Goal: Information Seeking & Learning: Learn about a topic

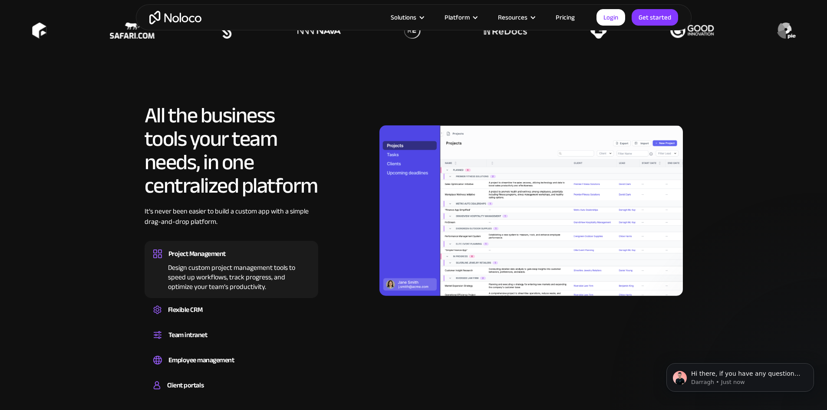
scroll to position [782, 0]
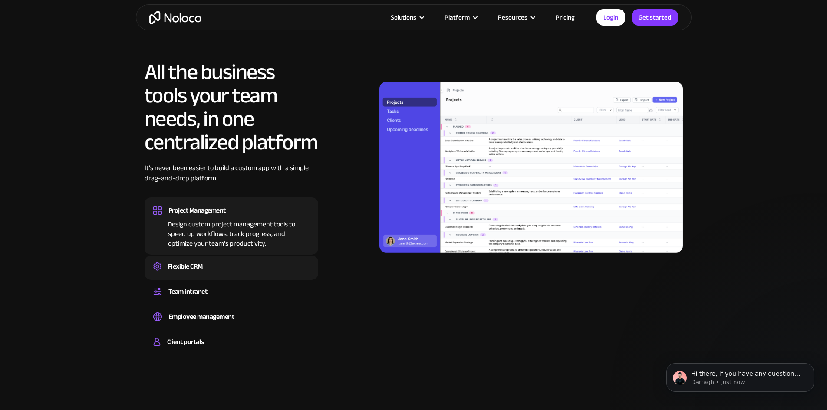
click at [192, 273] on div "Flexible CRM" at bounding box center [185, 266] width 35 height 13
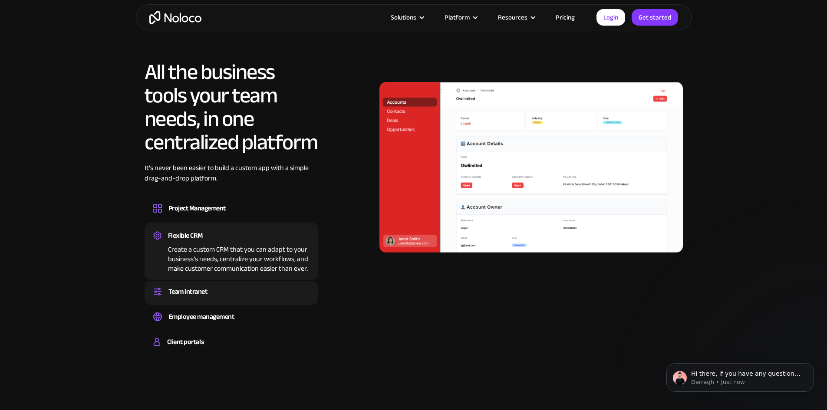
click at [190, 298] on div "Team intranet" at bounding box center [188, 291] width 39 height 13
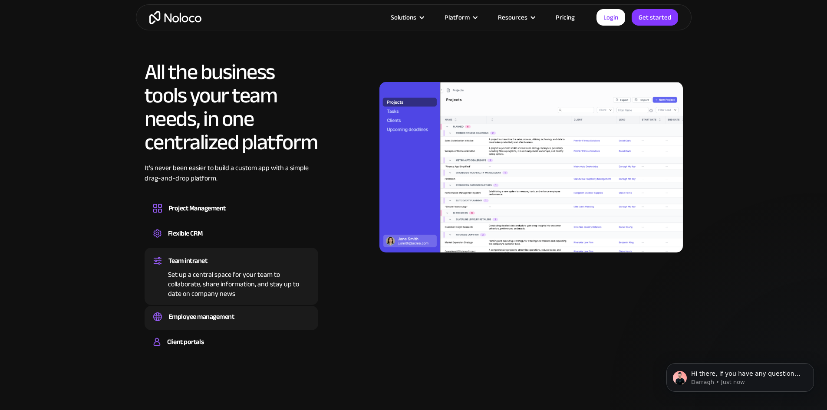
click at [203, 324] on div "Employee management" at bounding box center [202, 317] width 66 height 13
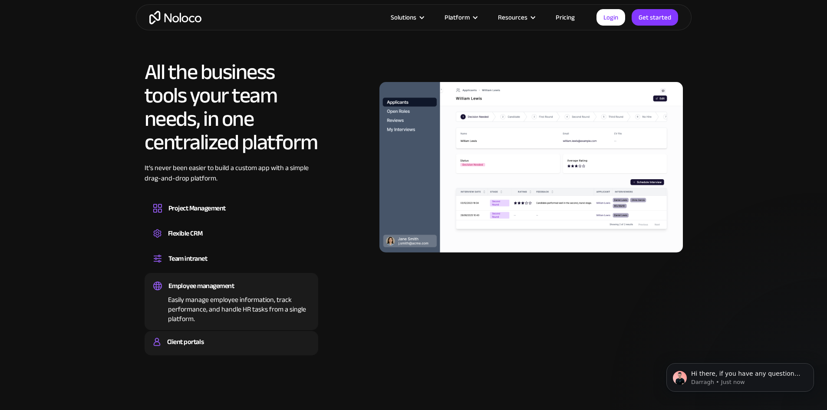
click at [193, 349] on div "Client portals" at bounding box center [185, 342] width 36 height 13
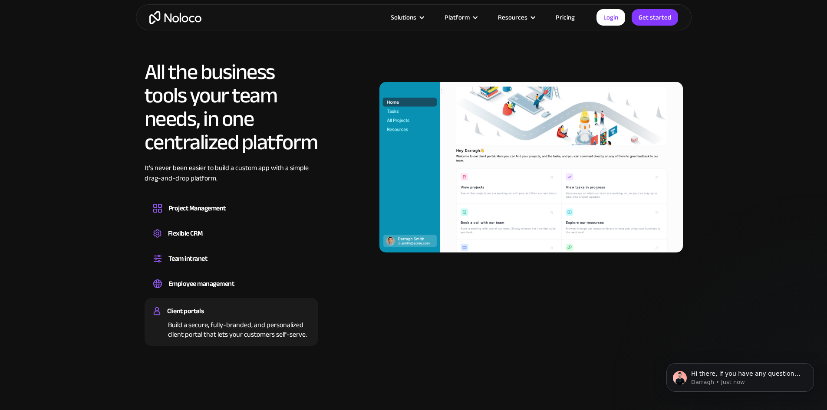
click at [569, 17] on link "Pricing" at bounding box center [565, 17] width 41 height 11
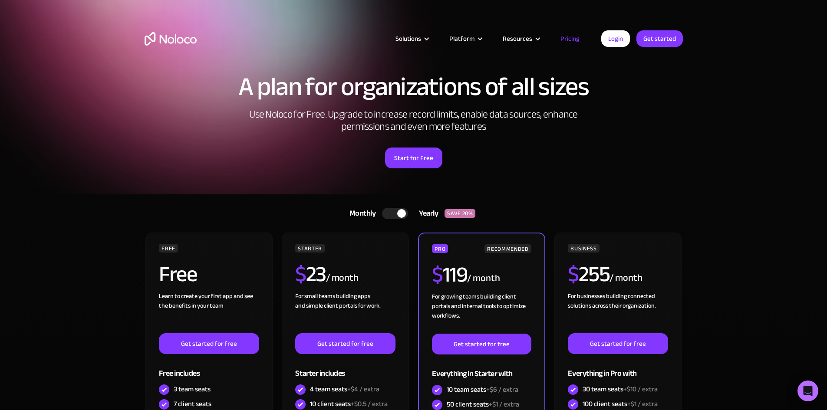
click at [103, 135] on section "A plan for organizations of all sizes Use Noloco for Free. Upgrade to increase …" at bounding box center [413, 97] width 827 height 195
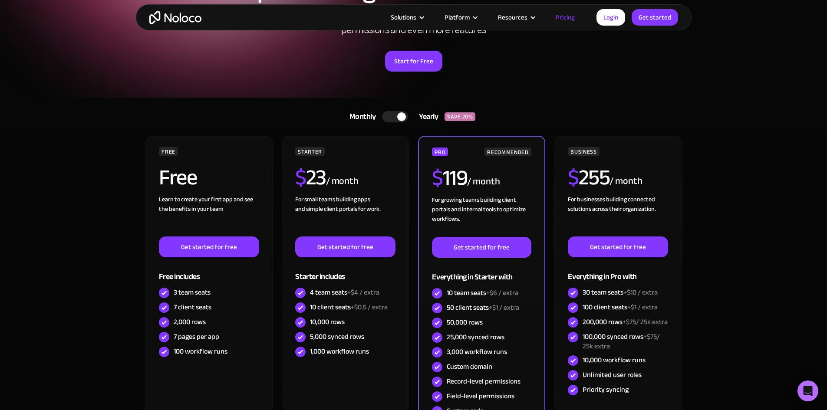
scroll to position [130, 0]
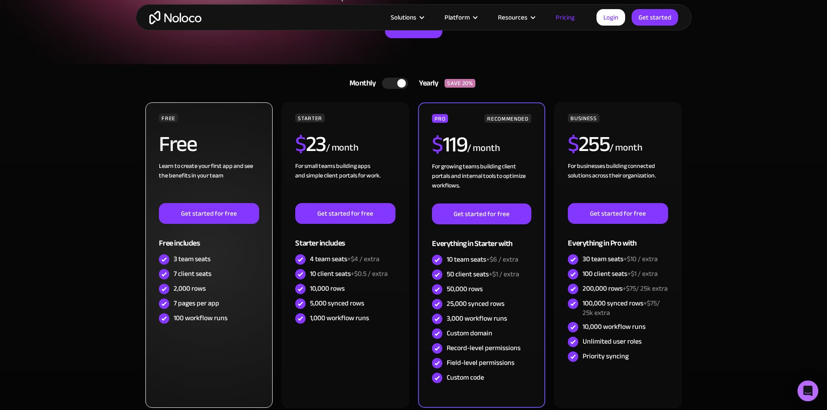
click at [194, 275] on div "7 client seats" at bounding box center [193, 274] width 38 height 10
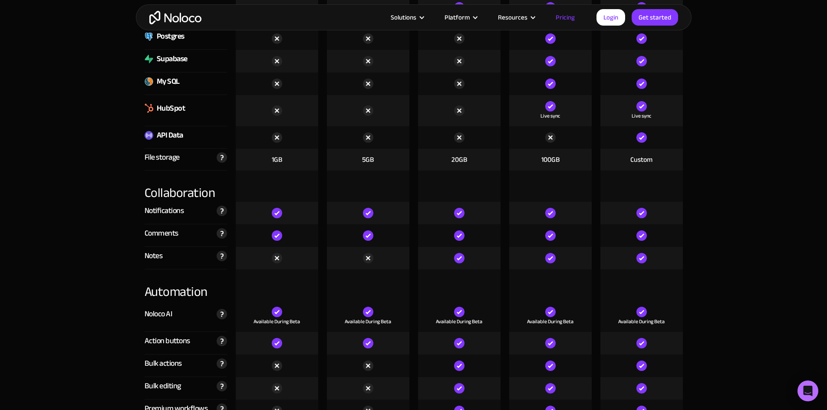
scroll to position [1433, 0]
